Goal: Find contact information: Find contact information

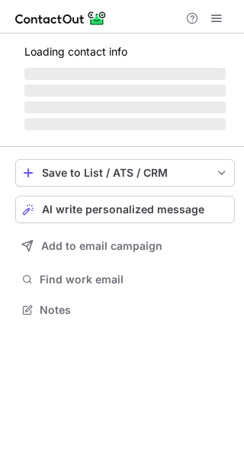
scroll to position [332, 244]
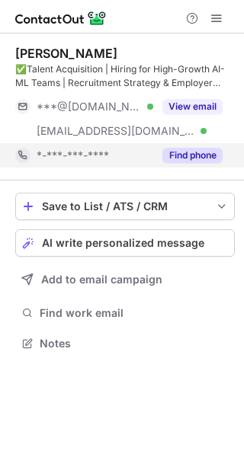
click at [202, 156] on button "Find phone" at bounding box center [192, 155] width 60 height 15
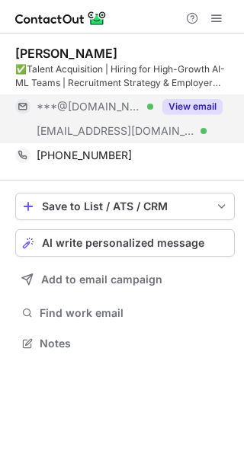
click at [187, 107] on button "View email" at bounding box center [192, 106] width 60 height 15
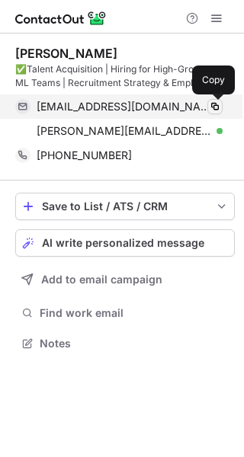
click at [211, 110] on span at bounding box center [215, 107] width 12 height 12
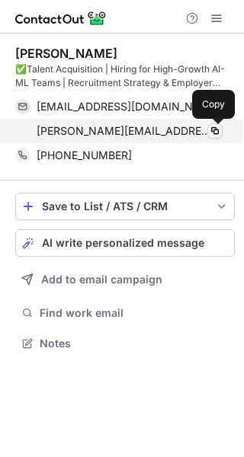
click at [219, 132] on span at bounding box center [215, 131] width 12 height 12
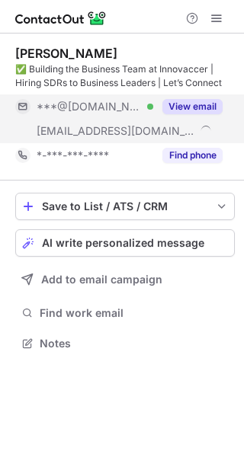
scroll to position [332, 244]
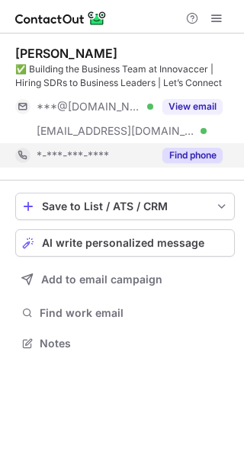
click at [191, 155] on button "Find phone" at bounding box center [192, 155] width 60 height 15
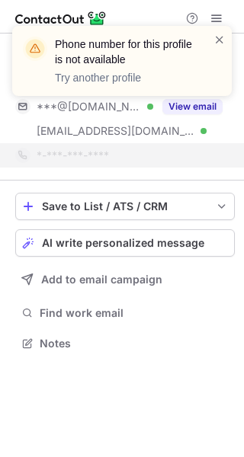
click at [193, 111] on div "Phone number for this profile is not available Try another profile" at bounding box center [122, 67] width 244 height 113
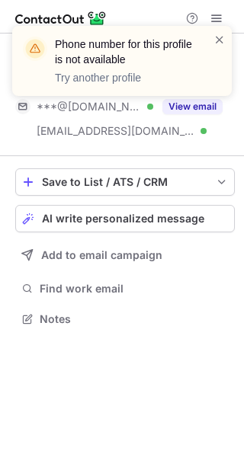
scroll to position [308, 244]
click at [222, 39] on span at bounding box center [219, 39] width 12 height 15
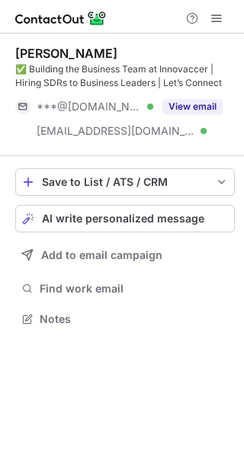
click at [184, 106] on div "Phone number for this profile is not available Try another profile Priyanka Pun…" at bounding box center [122, 228] width 244 height 457
click at [184, 106] on button "View email" at bounding box center [192, 106] width 60 height 15
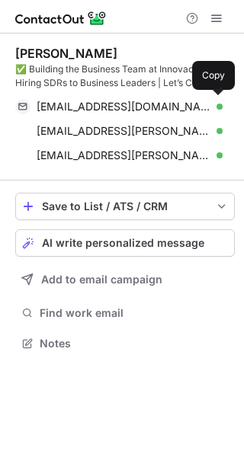
scroll to position [332, 244]
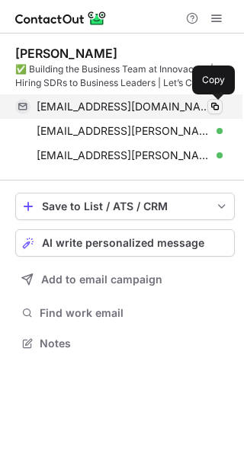
click at [219, 106] on span at bounding box center [215, 107] width 12 height 12
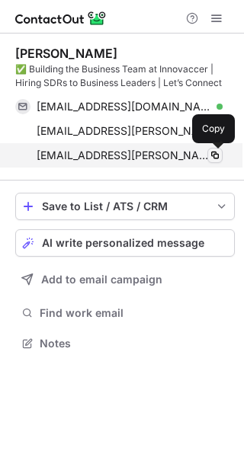
click at [213, 159] on span at bounding box center [215, 155] width 12 height 12
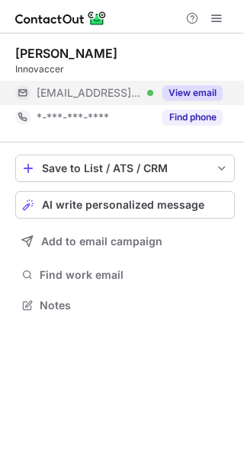
scroll to position [8, 8]
click at [193, 91] on button "View email" at bounding box center [192, 92] width 60 height 15
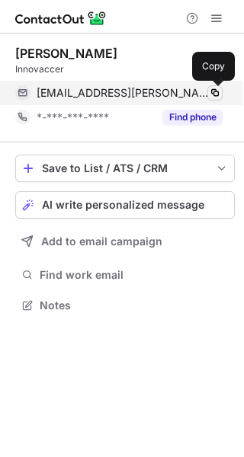
click at [213, 95] on span at bounding box center [215, 93] width 12 height 12
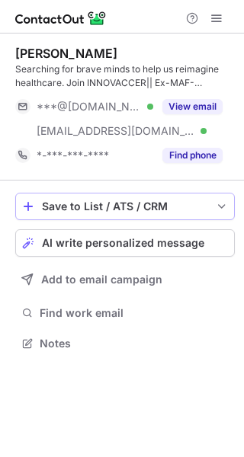
scroll to position [332, 244]
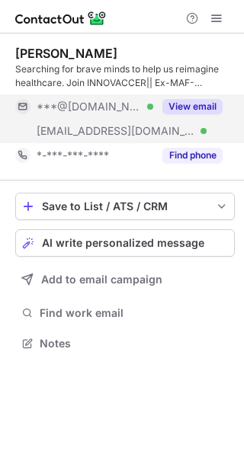
click at [196, 105] on button "View email" at bounding box center [192, 106] width 60 height 15
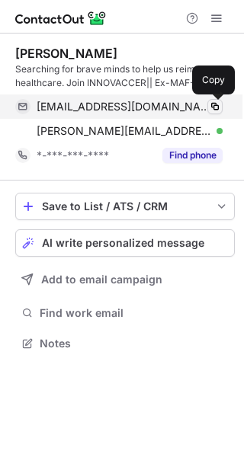
click at [209, 103] on span at bounding box center [215, 107] width 12 height 12
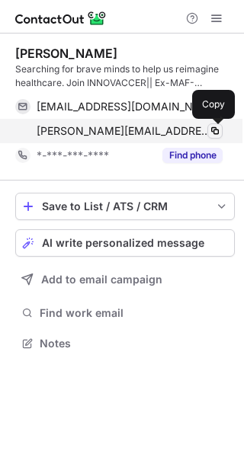
click at [214, 132] on span at bounding box center [215, 131] width 12 height 12
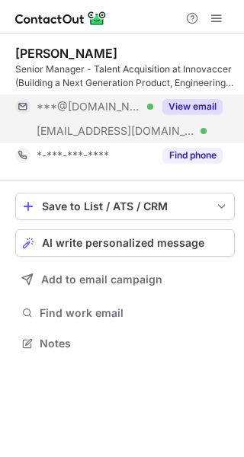
scroll to position [332, 244]
click at [184, 103] on button "View email" at bounding box center [192, 106] width 60 height 15
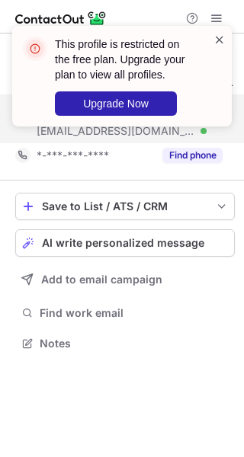
click at [216, 40] on span at bounding box center [219, 39] width 12 height 15
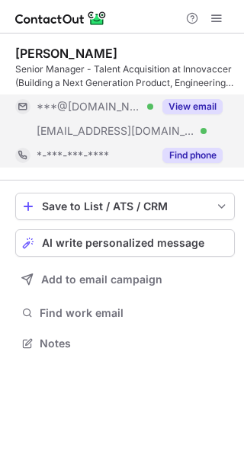
click at [185, 157] on button "Find phone" at bounding box center [192, 155] width 60 height 15
